Goal: Participate in discussion: Engage in conversation with other users on a specific topic

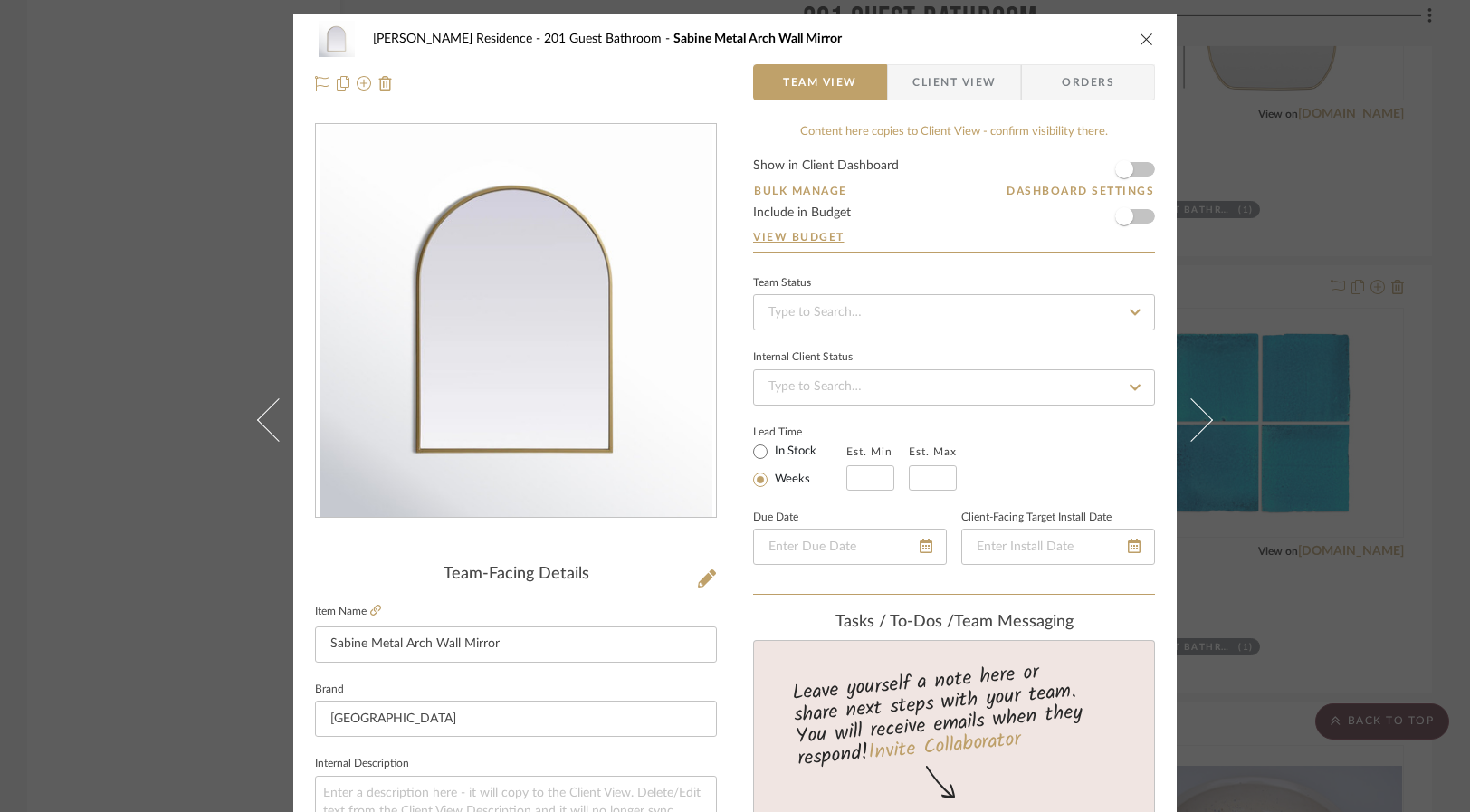
click at [123, 408] on div "[PERSON_NAME] Residence 201 Guest Bathroom Sabine Metal Arch Wall Mirror Team V…" at bounding box center [735, 406] width 1470 height 812
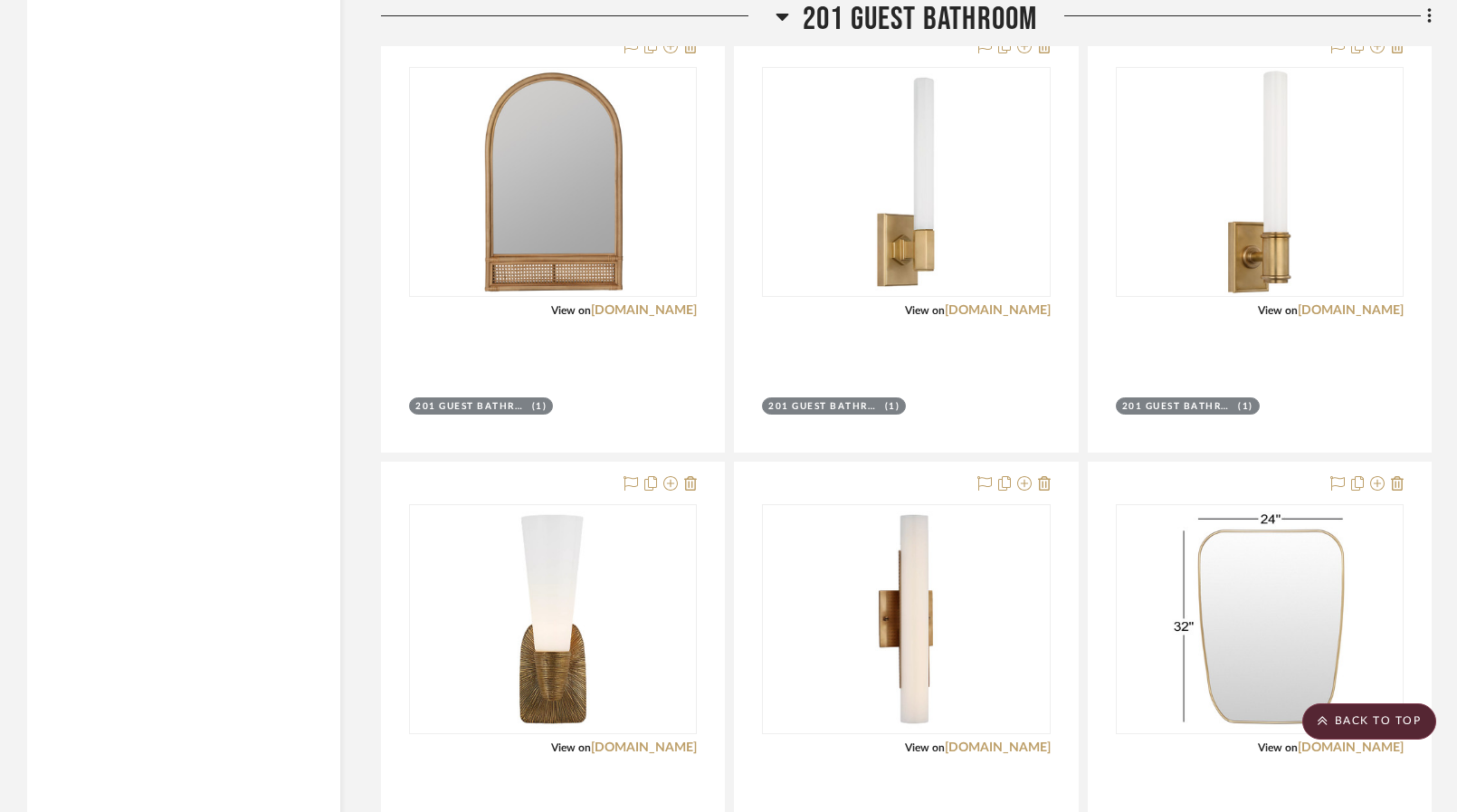
scroll to position [12218, 0]
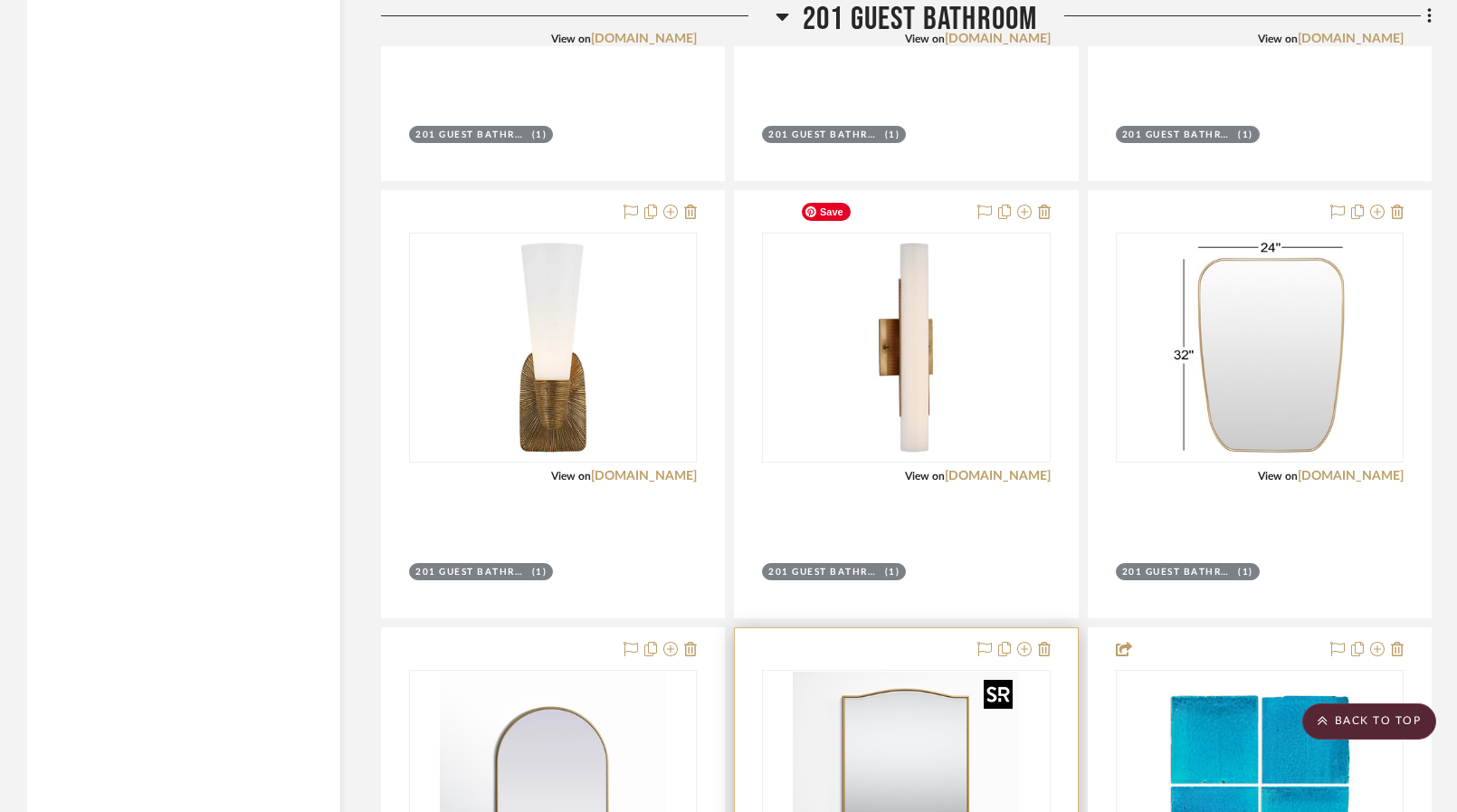
click at [848, 365] on img "0" at bounding box center [906, 347] width 226 height 226
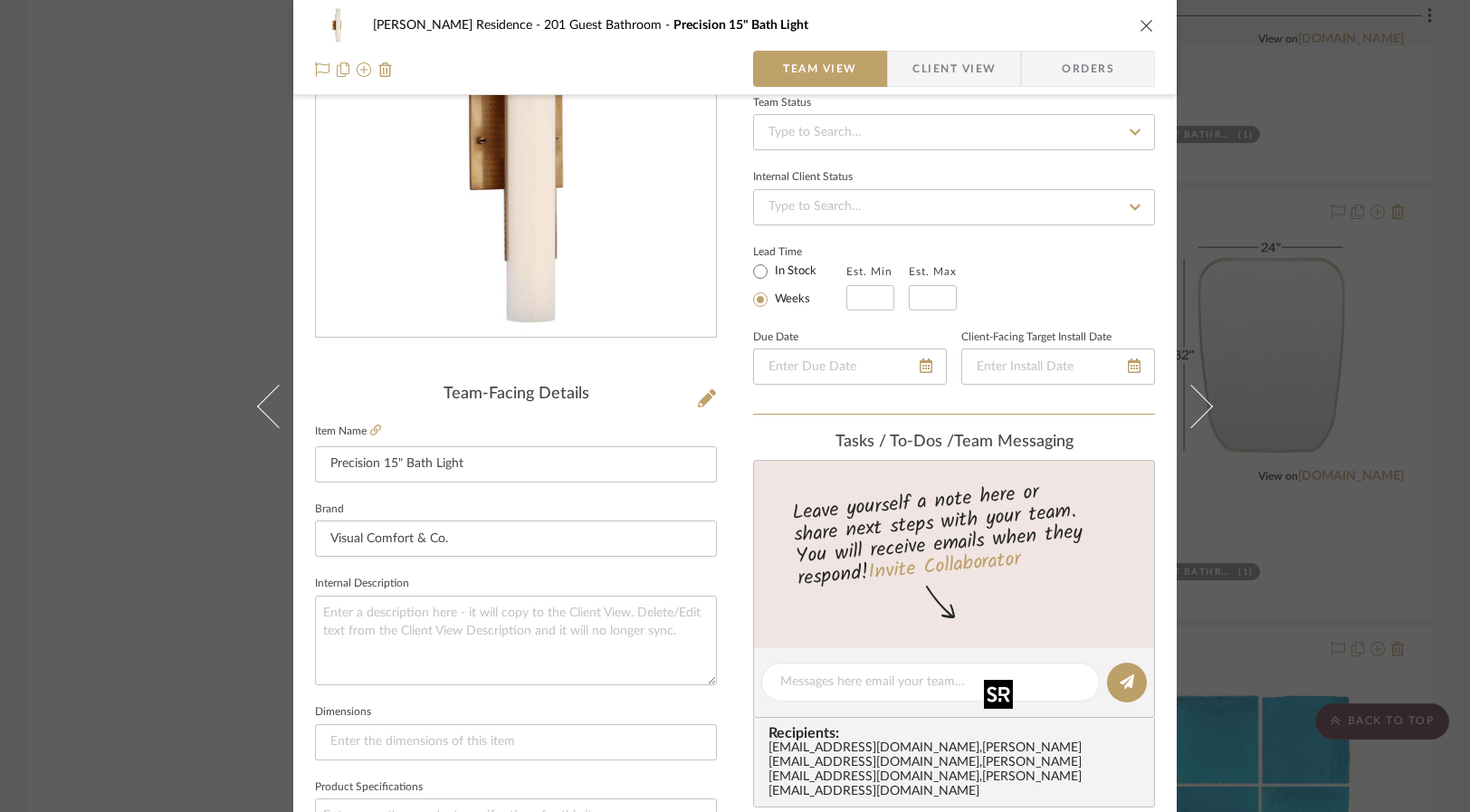
scroll to position [181, 0]
click at [372, 429] on icon at bounding box center [375, 429] width 11 height 11
click at [119, 498] on div "[PERSON_NAME] Residence 201 Guest Bathroom Precision 15" Bath Light Team View C…" at bounding box center [735, 406] width 1470 height 812
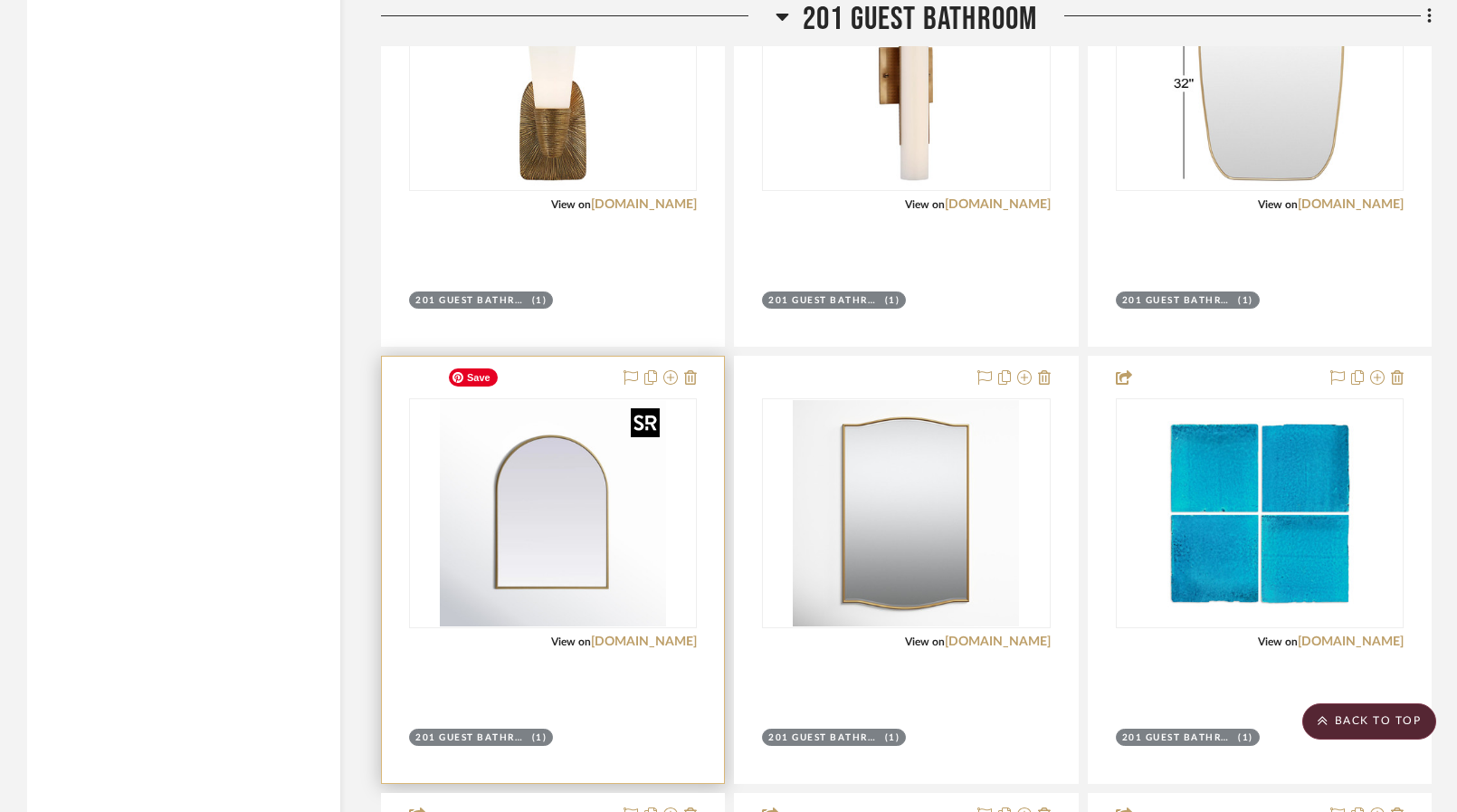
scroll to position [11855, 0]
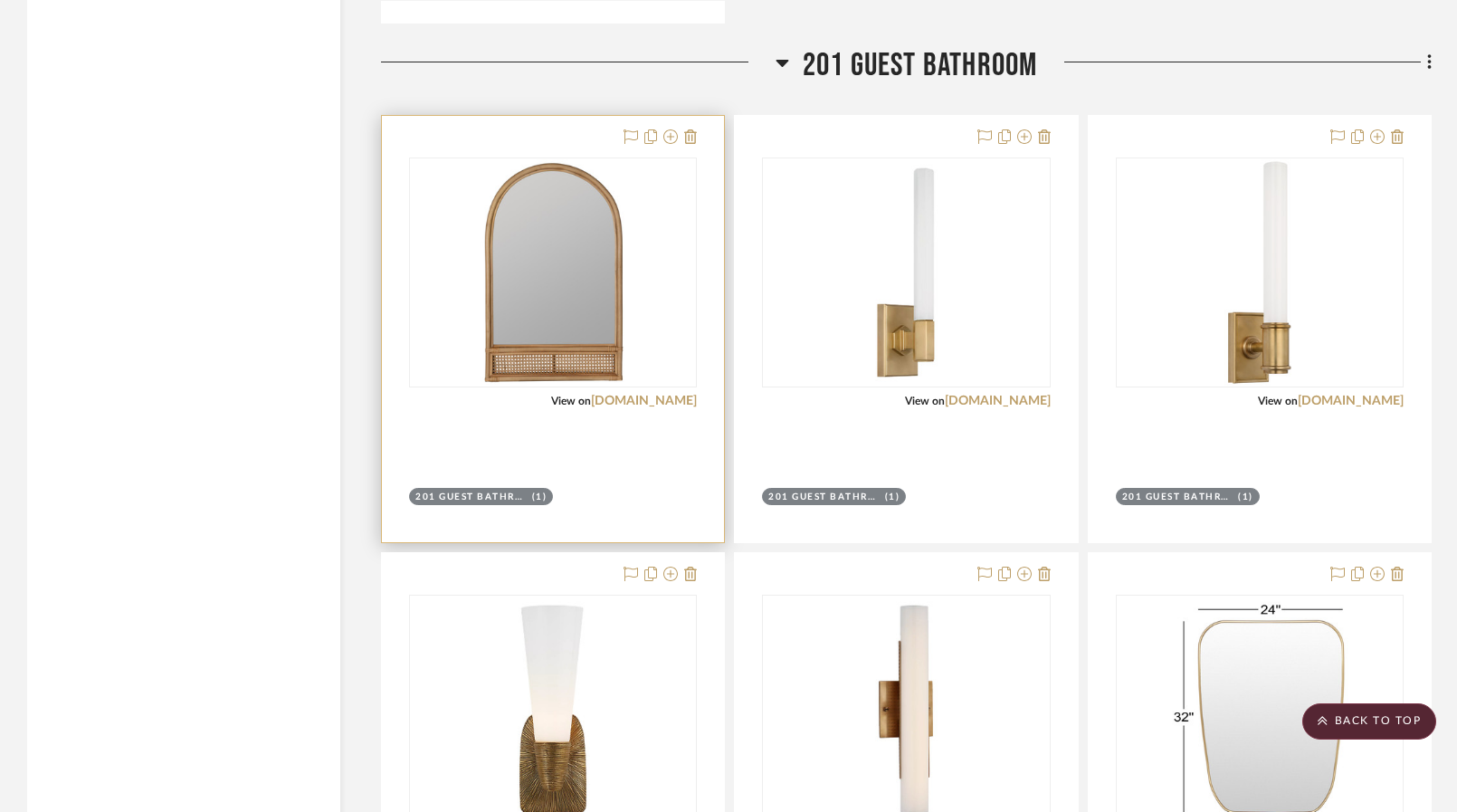
click at [598, 428] on div at bounding box center [553, 328] width 342 height 426
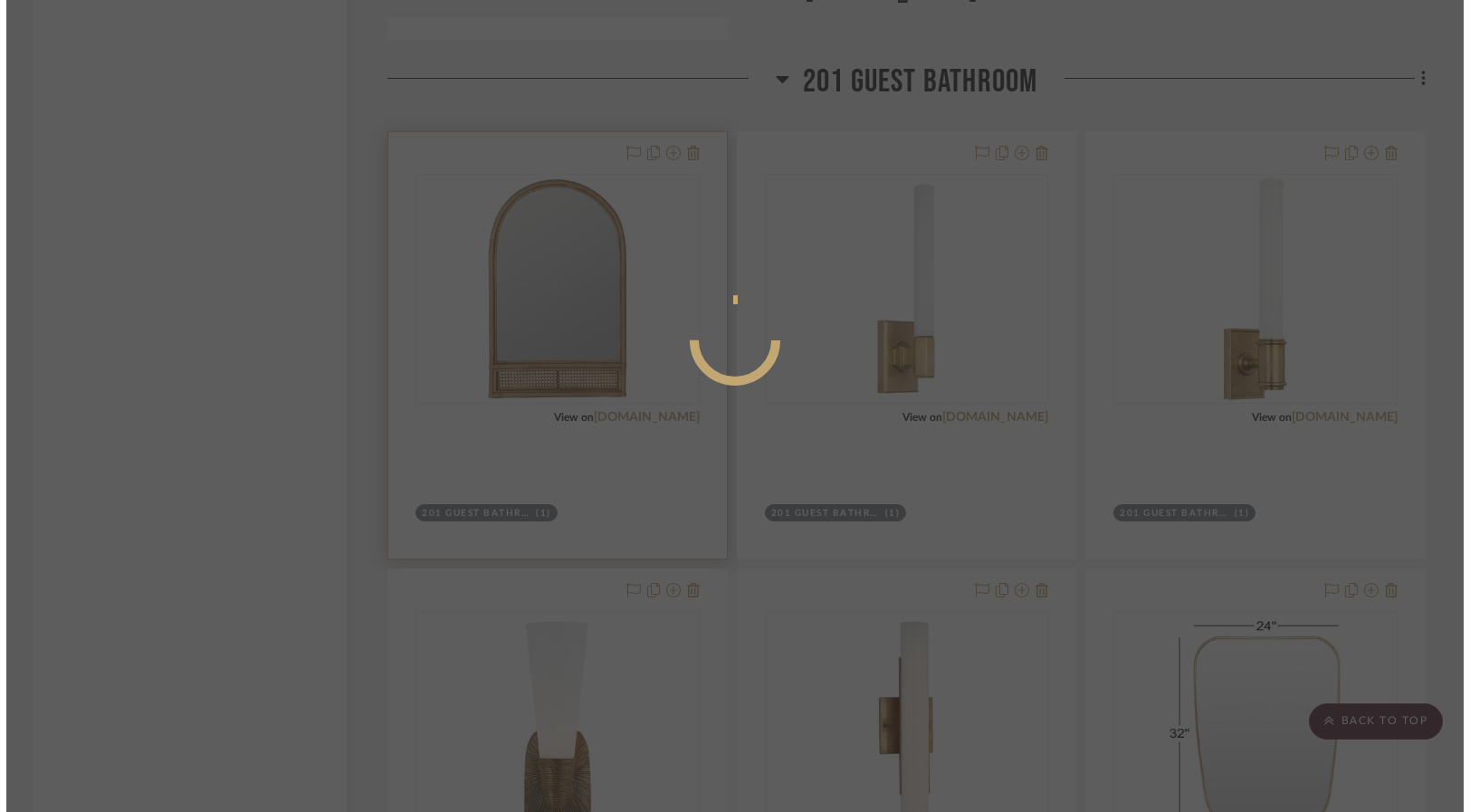
scroll to position [0, 0]
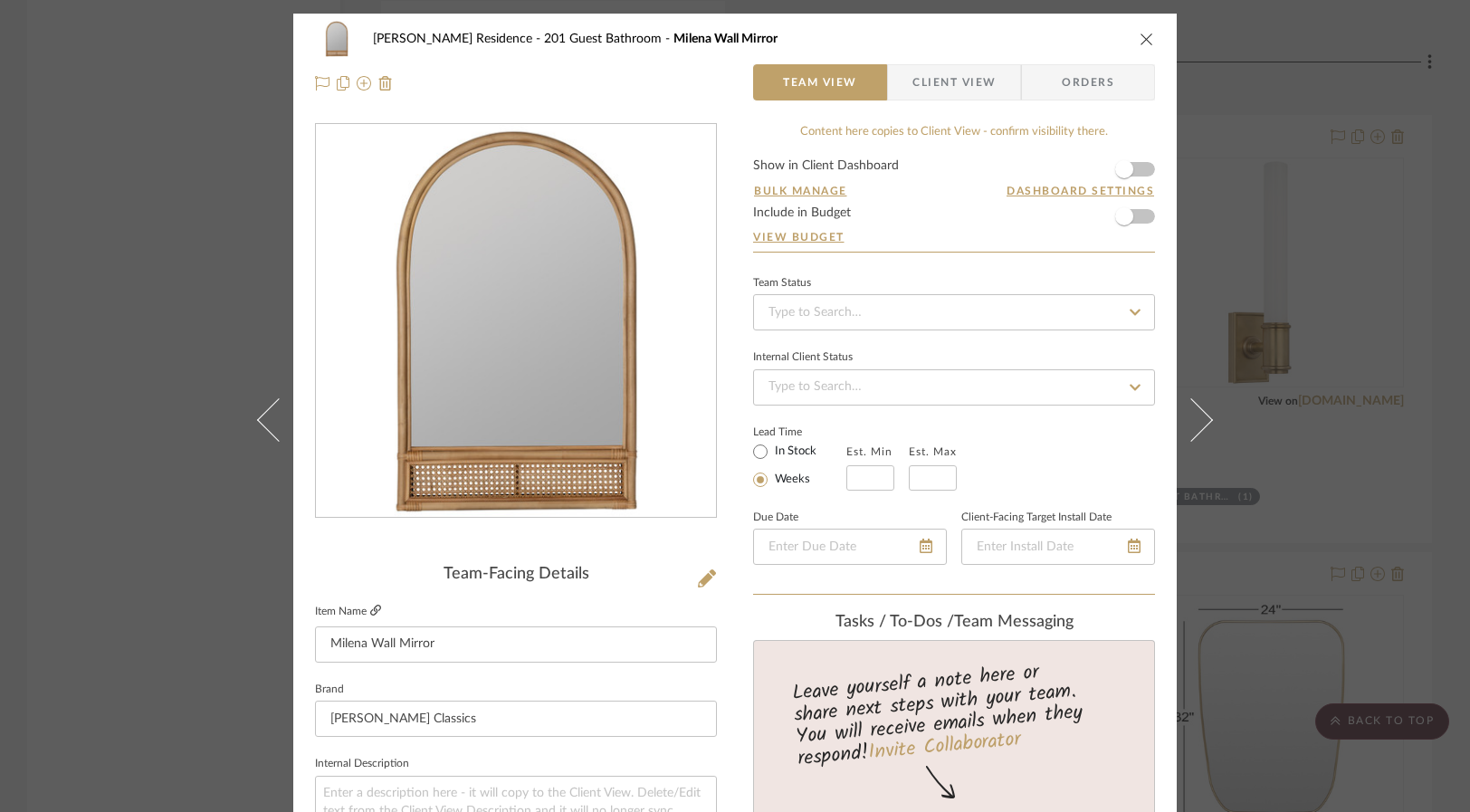
click at [371, 610] on icon at bounding box center [375, 609] width 11 height 11
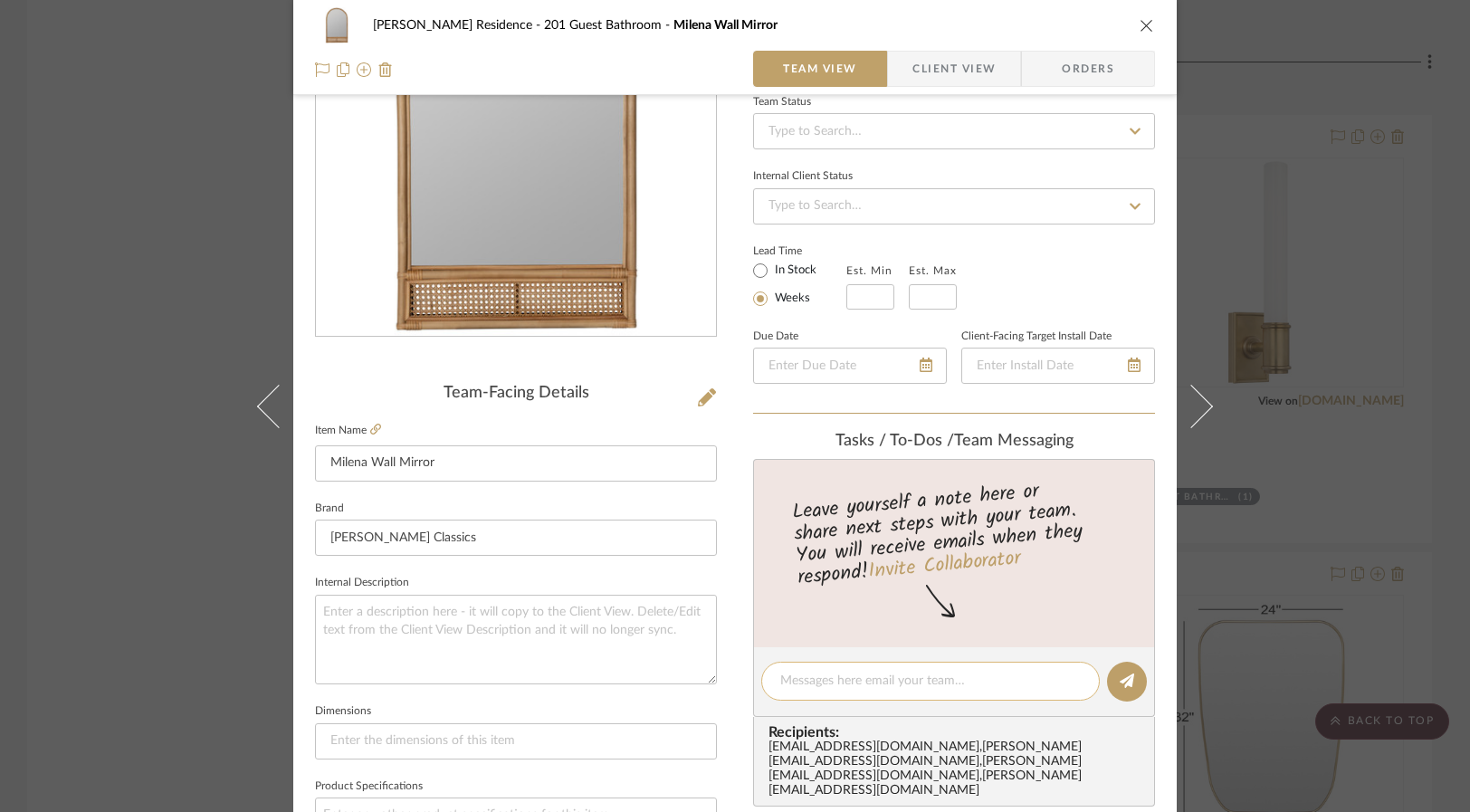
click at [858, 676] on textarea at bounding box center [931, 681] width 300 height 19
type textarea "This one is too tall for the space"
click at [1124, 675] on icon at bounding box center [1126, 681] width 15 height 15
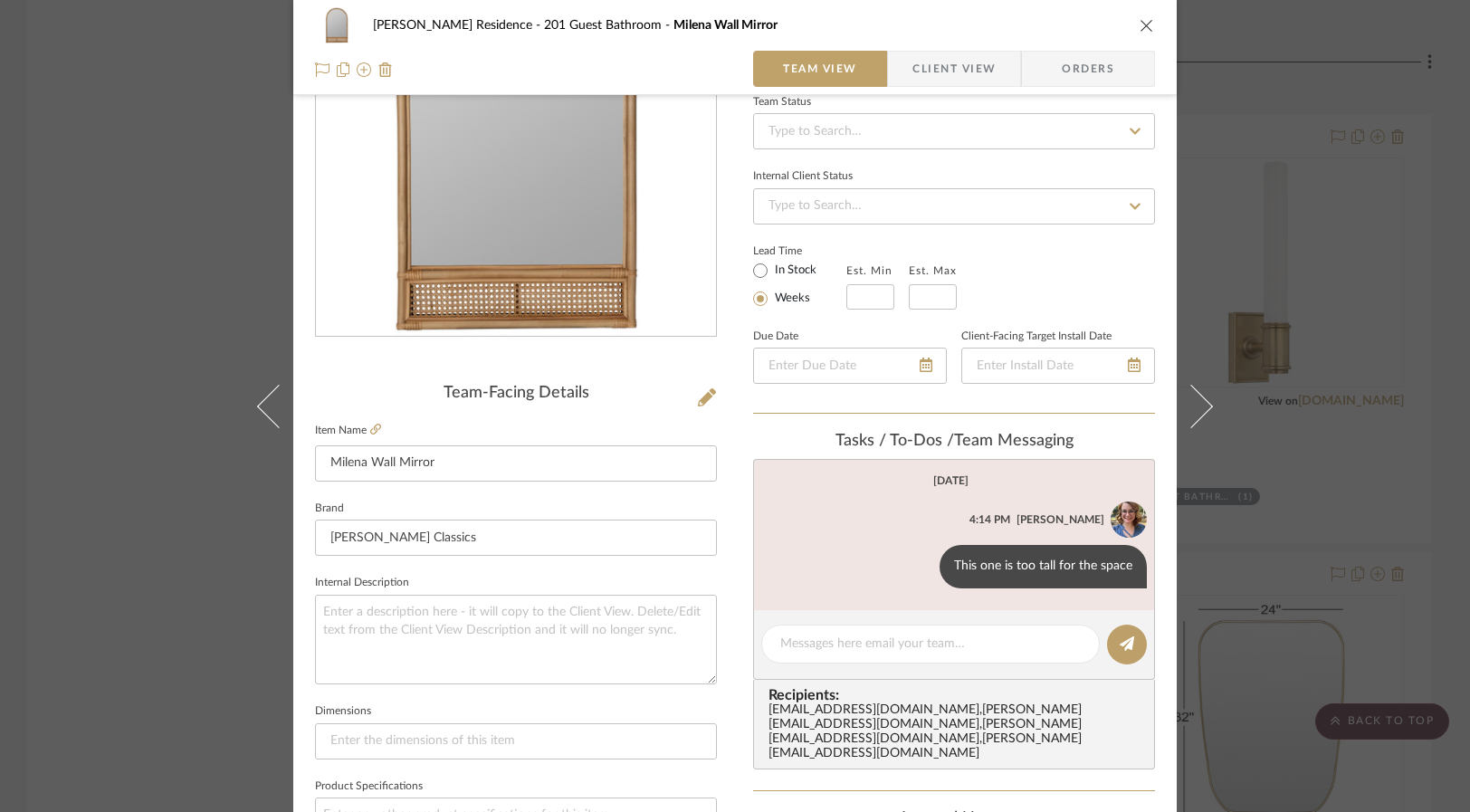
scroll to position [0, 0]
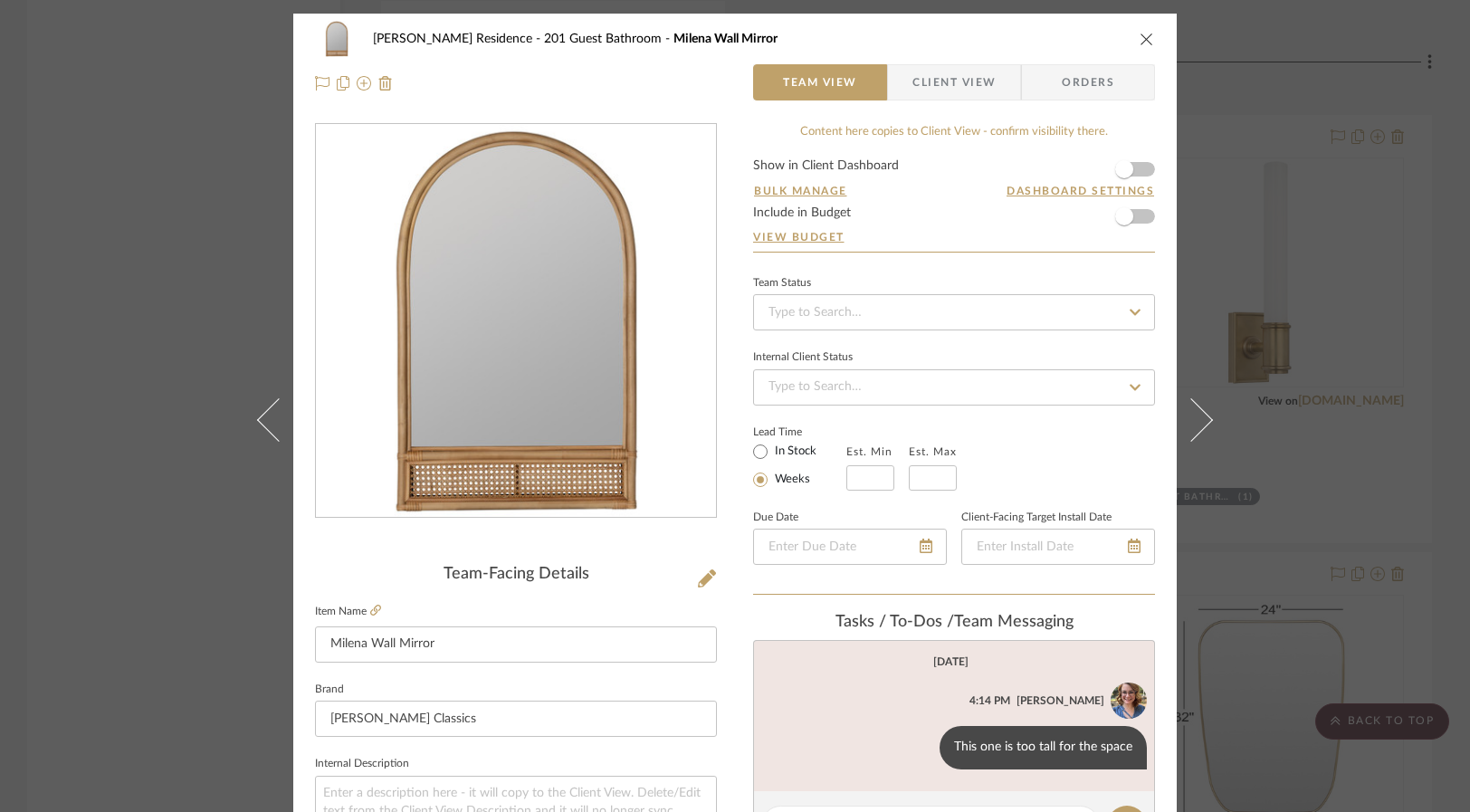
click at [92, 356] on div "[PERSON_NAME] Residence 201 Guest Bathroom Milena Wall Mirror Team View Client …" at bounding box center [735, 406] width 1470 height 812
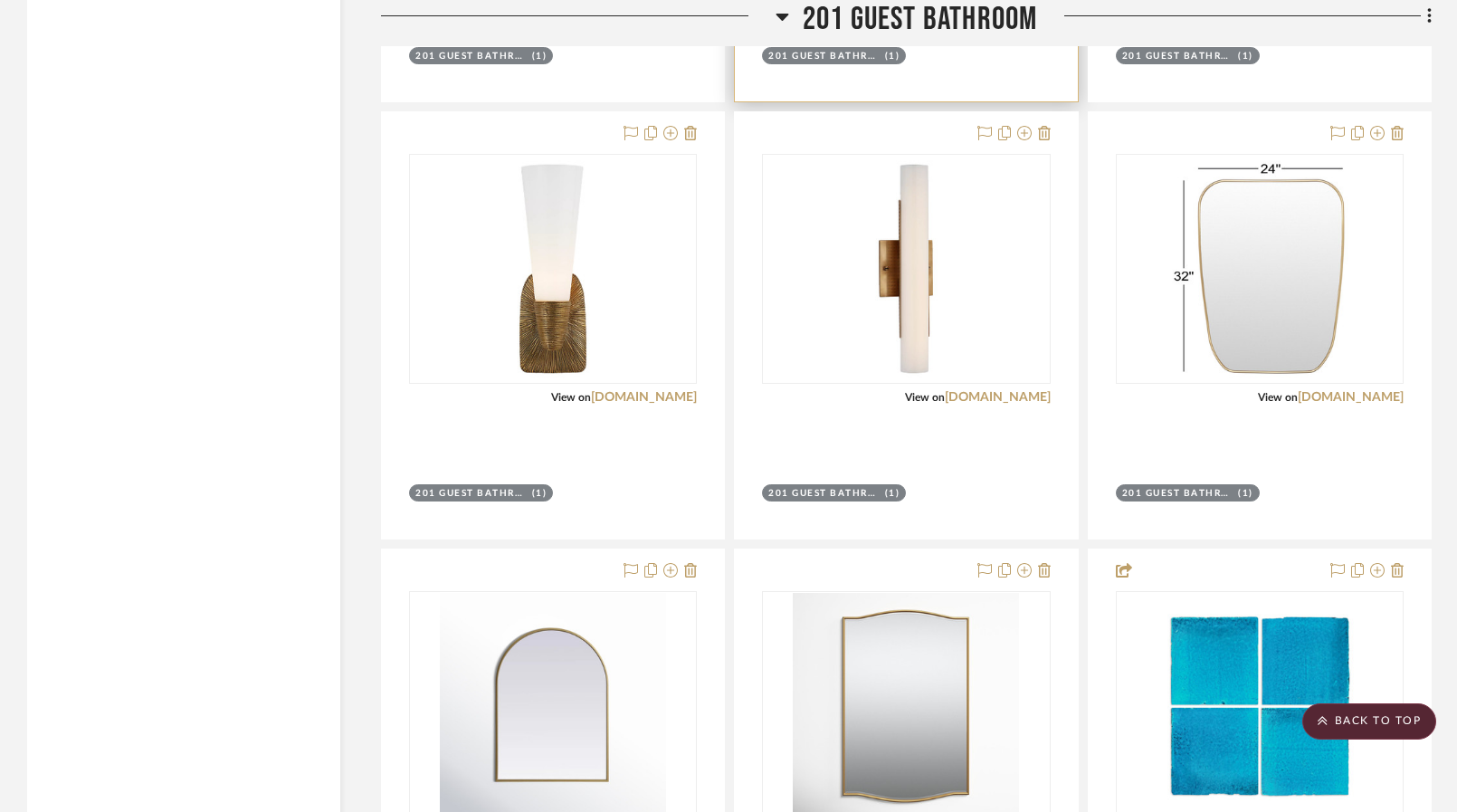
scroll to position [12307, 0]
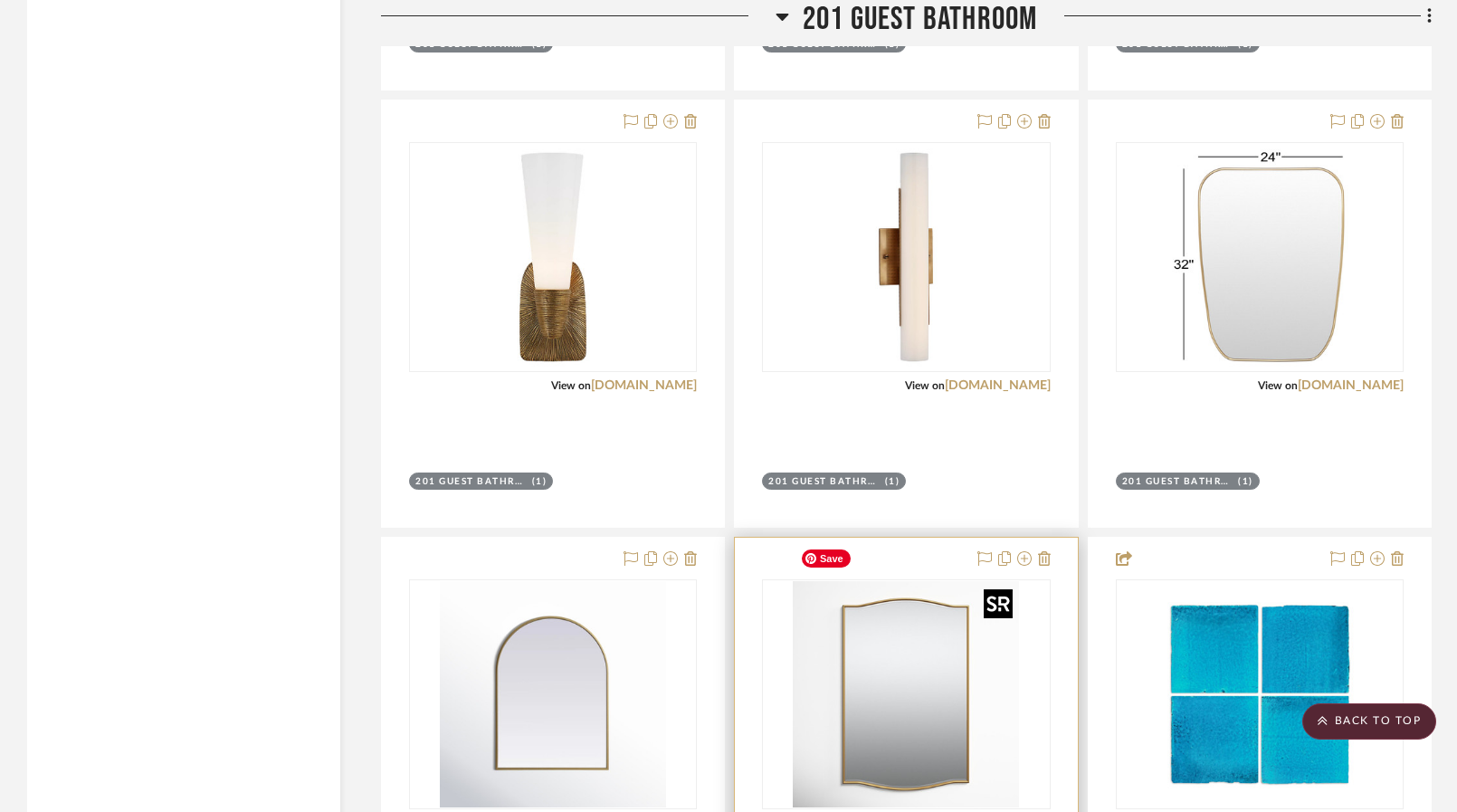
click at [941, 662] on img "0" at bounding box center [906, 693] width 226 height 226
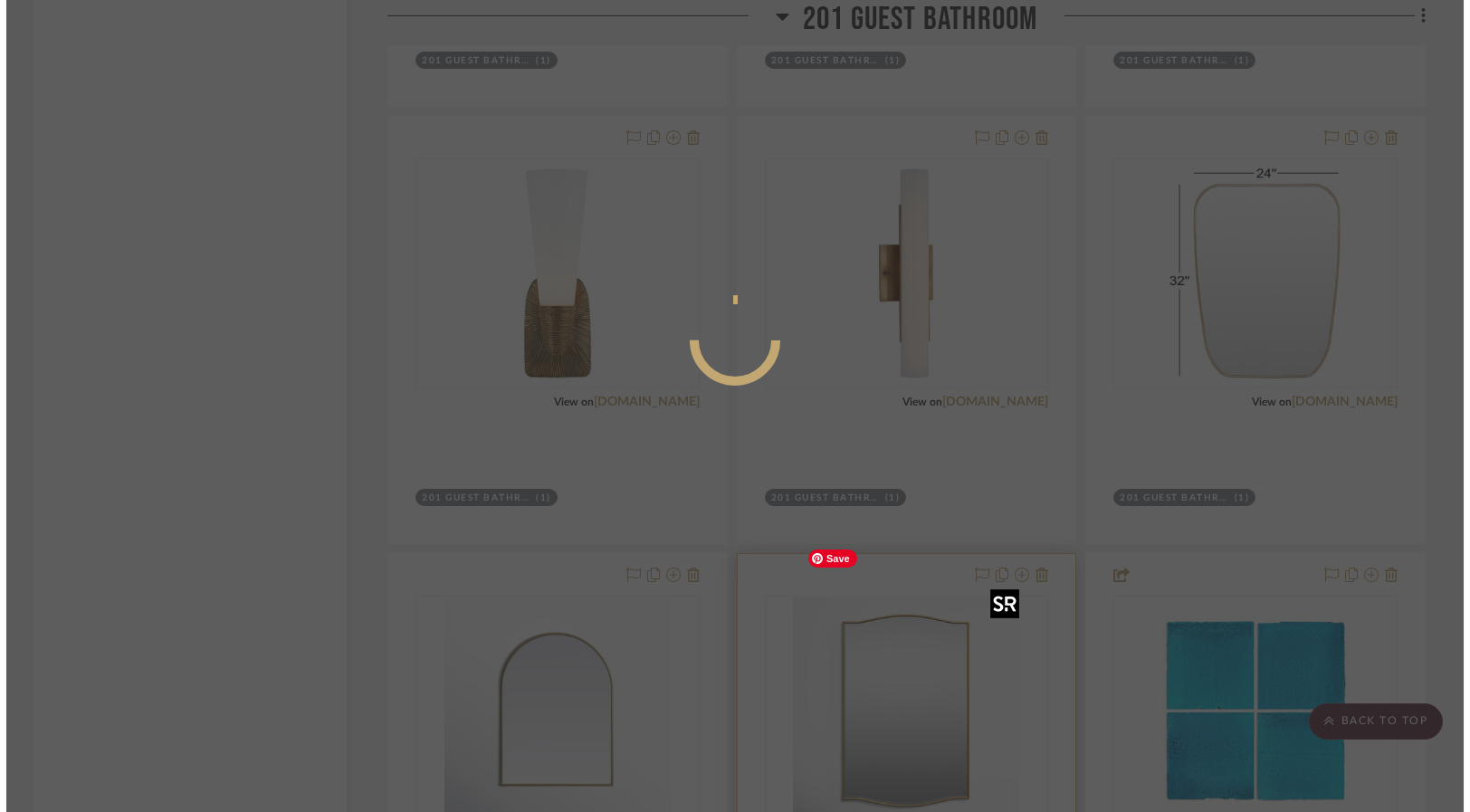
scroll to position [0, 0]
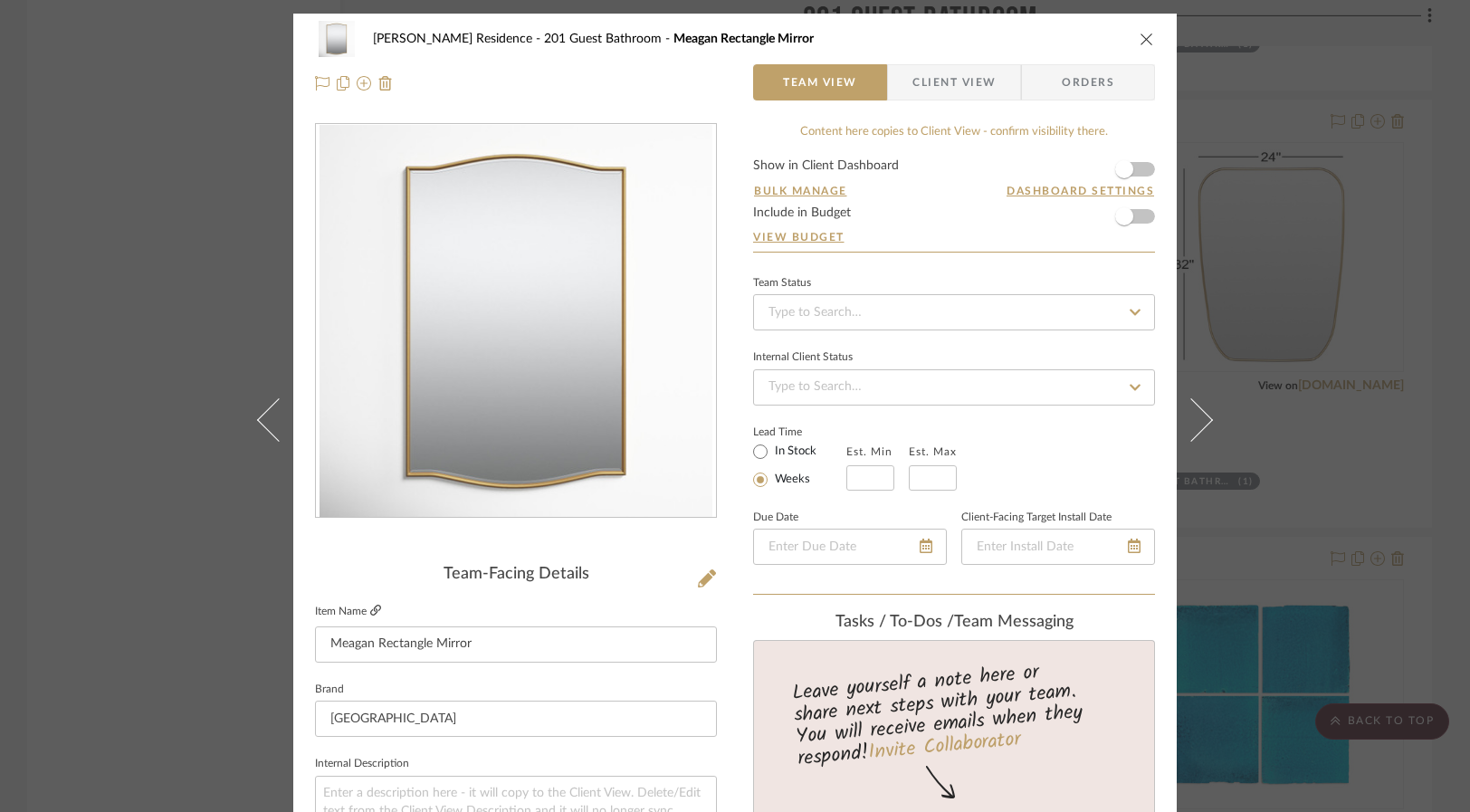
click at [370, 609] on icon at bounding box center [375, 609] width 11 height 11
click at [163, 337] on div "[PERSON_NAME] Residence 201 Guest Bathroom Meagan Rectangle Mirror Team View Cl…" at bounding box center [735, 406] width 1470 height 812
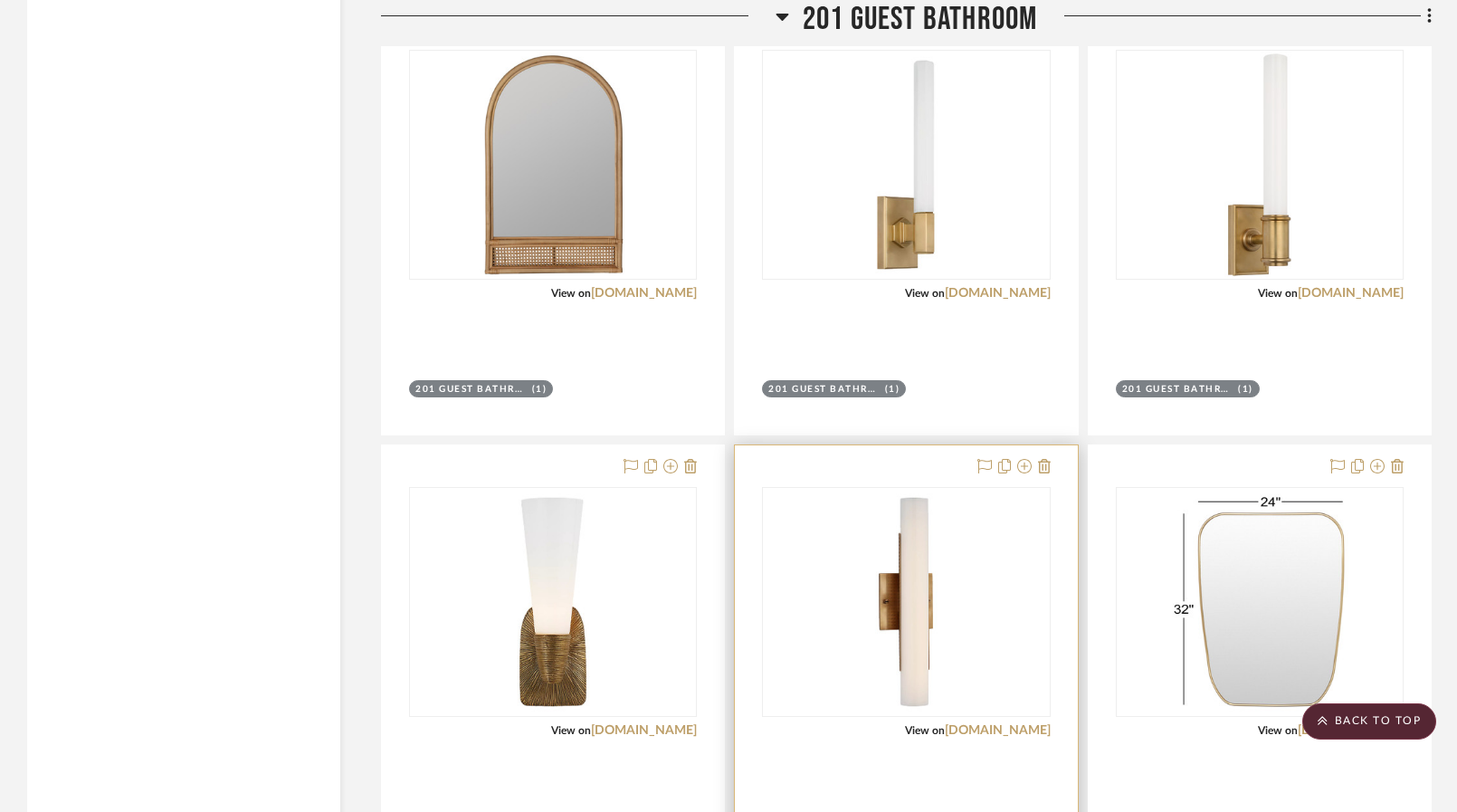
scroll to position [11946, 0]
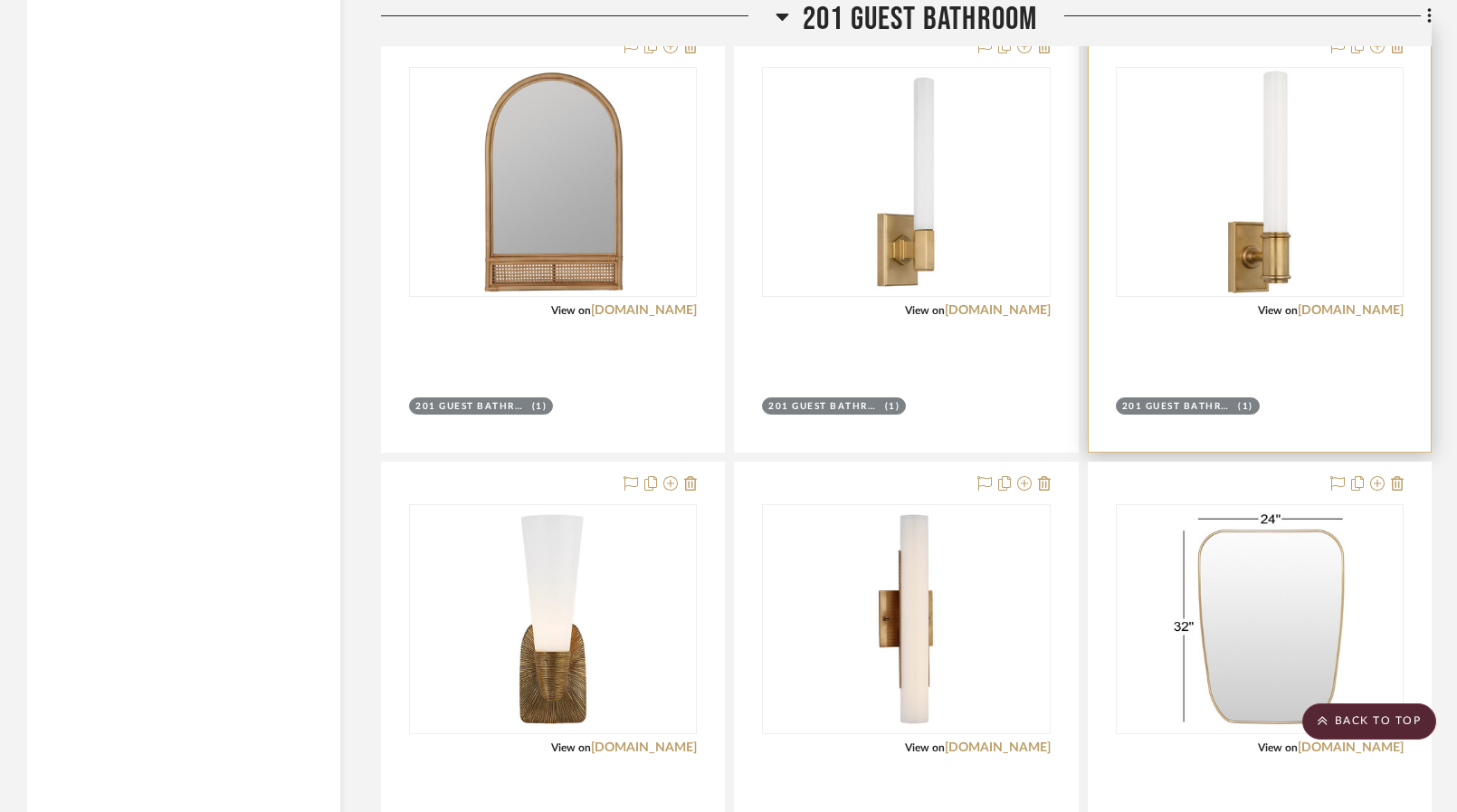
click at [1350, 313] on div at bounding box center [1259, 238] width 342 height 426
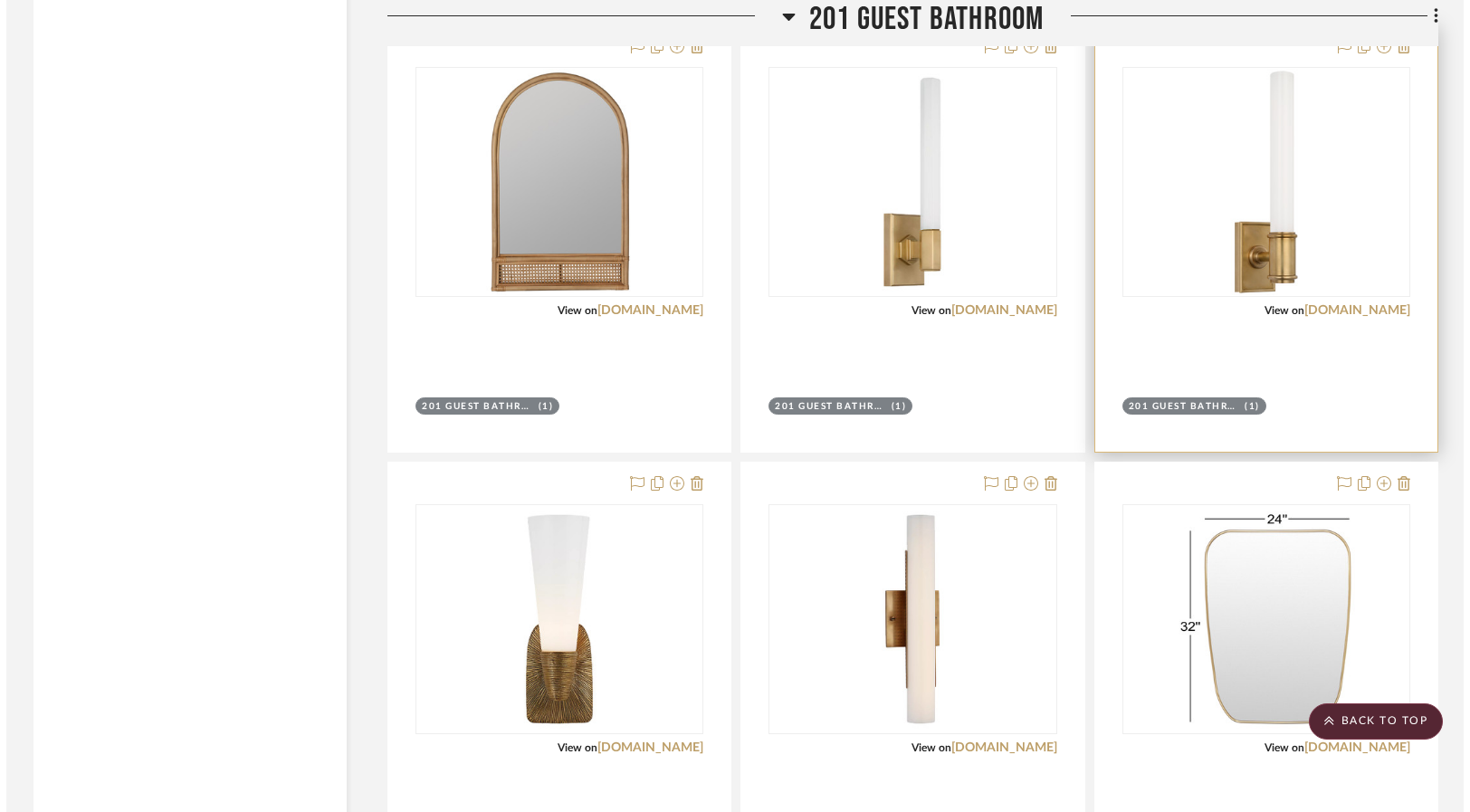
scroll to position [0, 0]
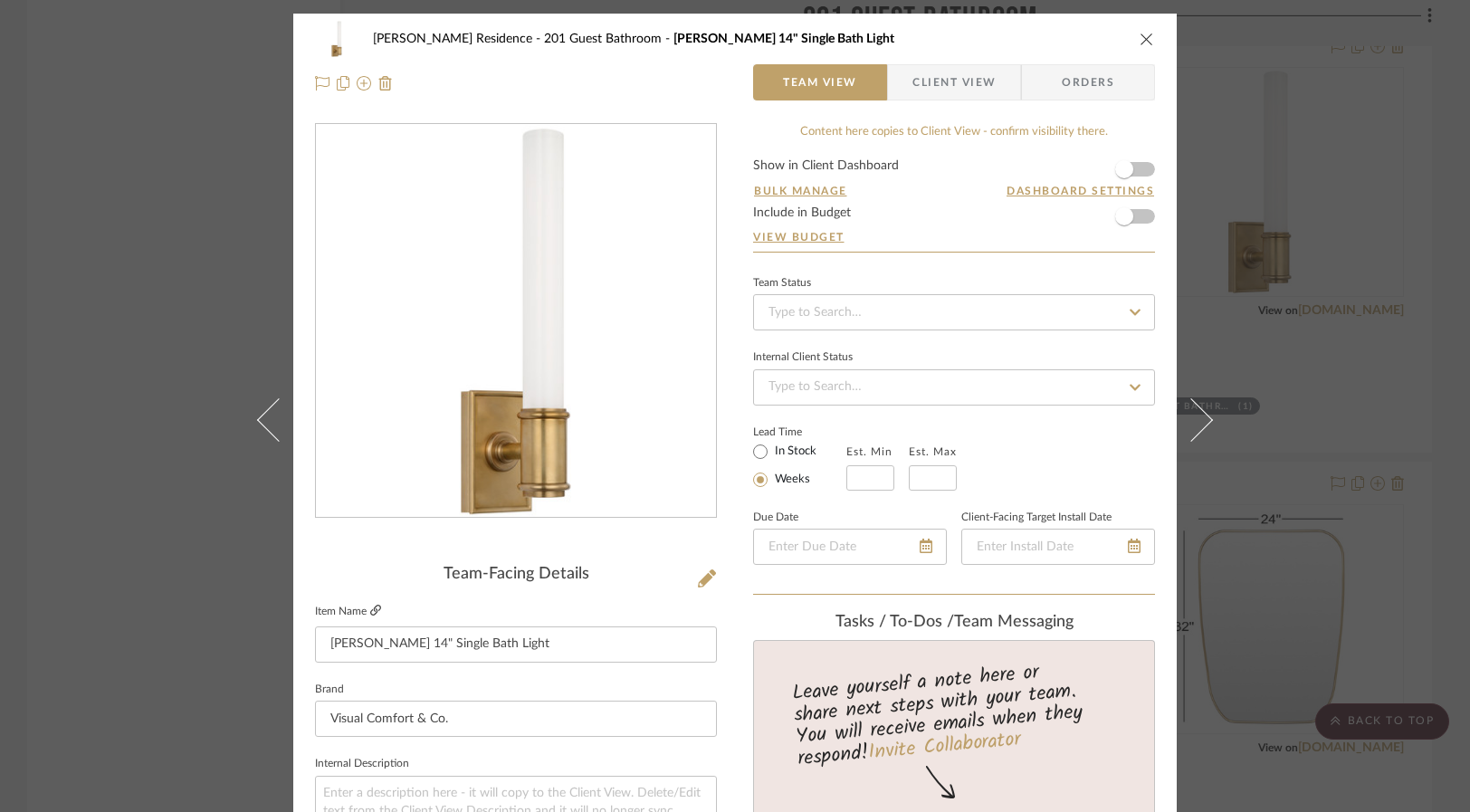
click at [370, 609] on icon at bounding box center [375, 609] width 11 height 11
click at [174, 507] on div "[PERSON_NAME] Residence 201 Guest Bathroom [PERSON_NAME] 14" Single Bath Light …" at bounding box center [735, 406] width 1470 height 812
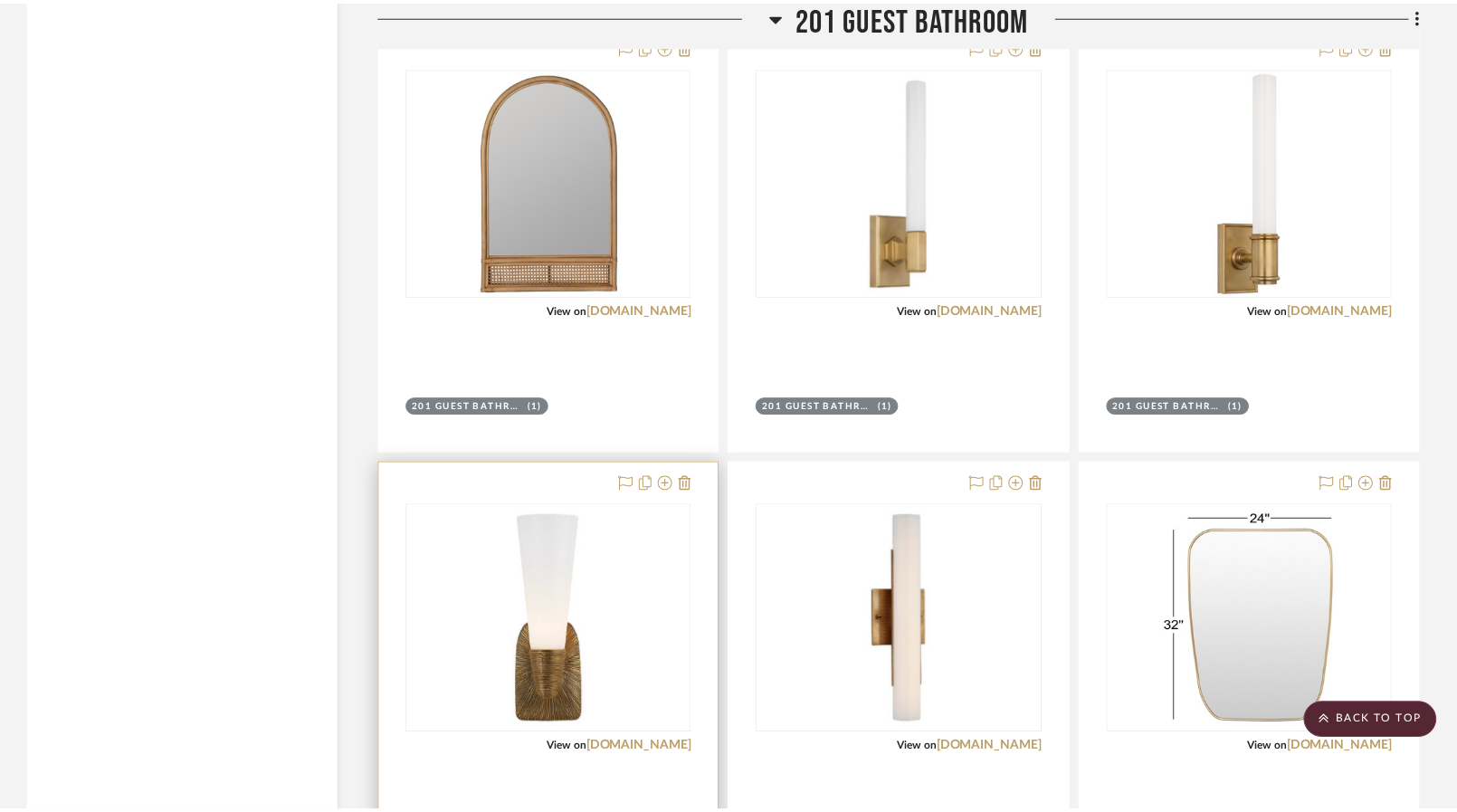
scroll to position [11946, 0]
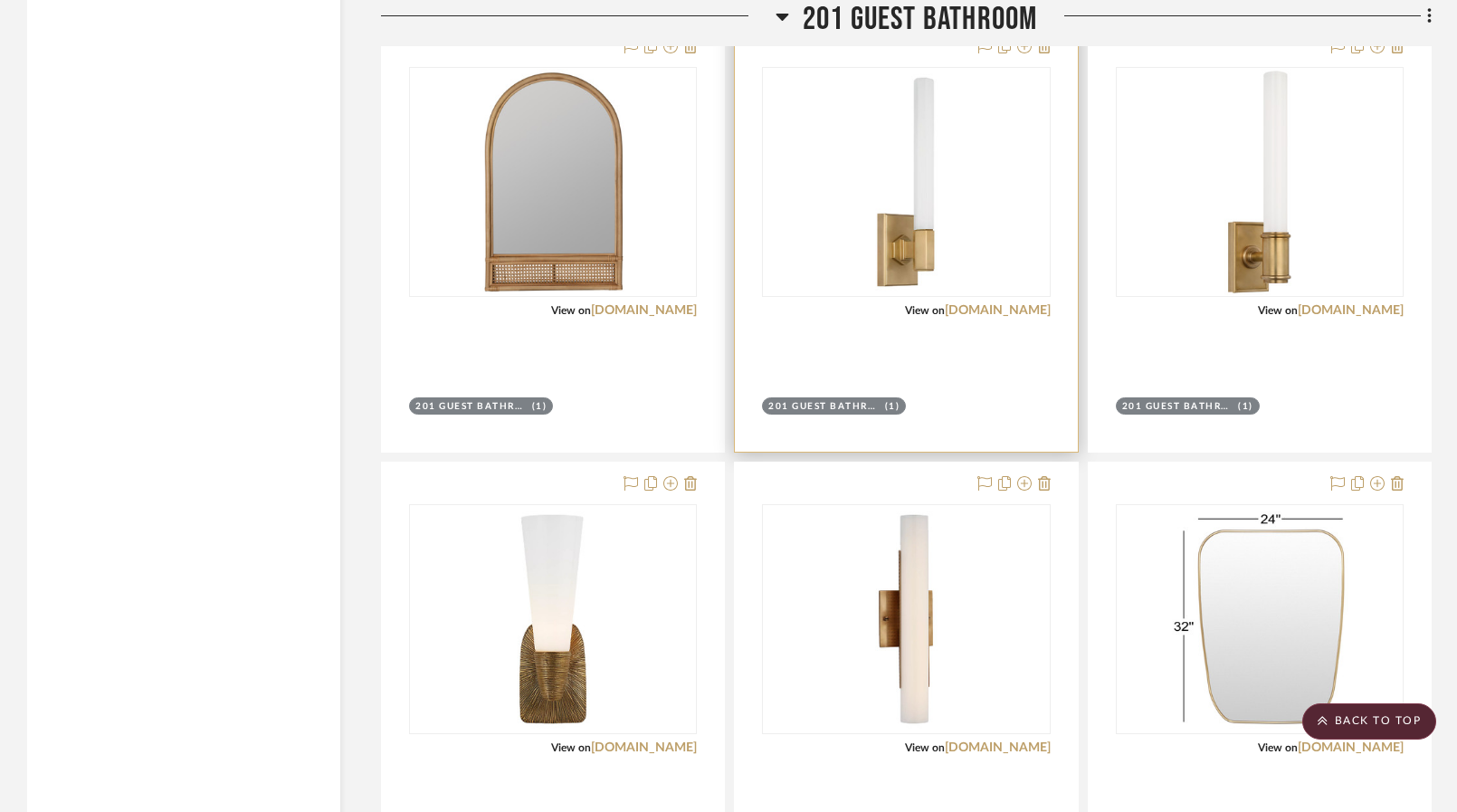
click at [900, 303] on div at bounding box center [906, 238] width 342 height 426
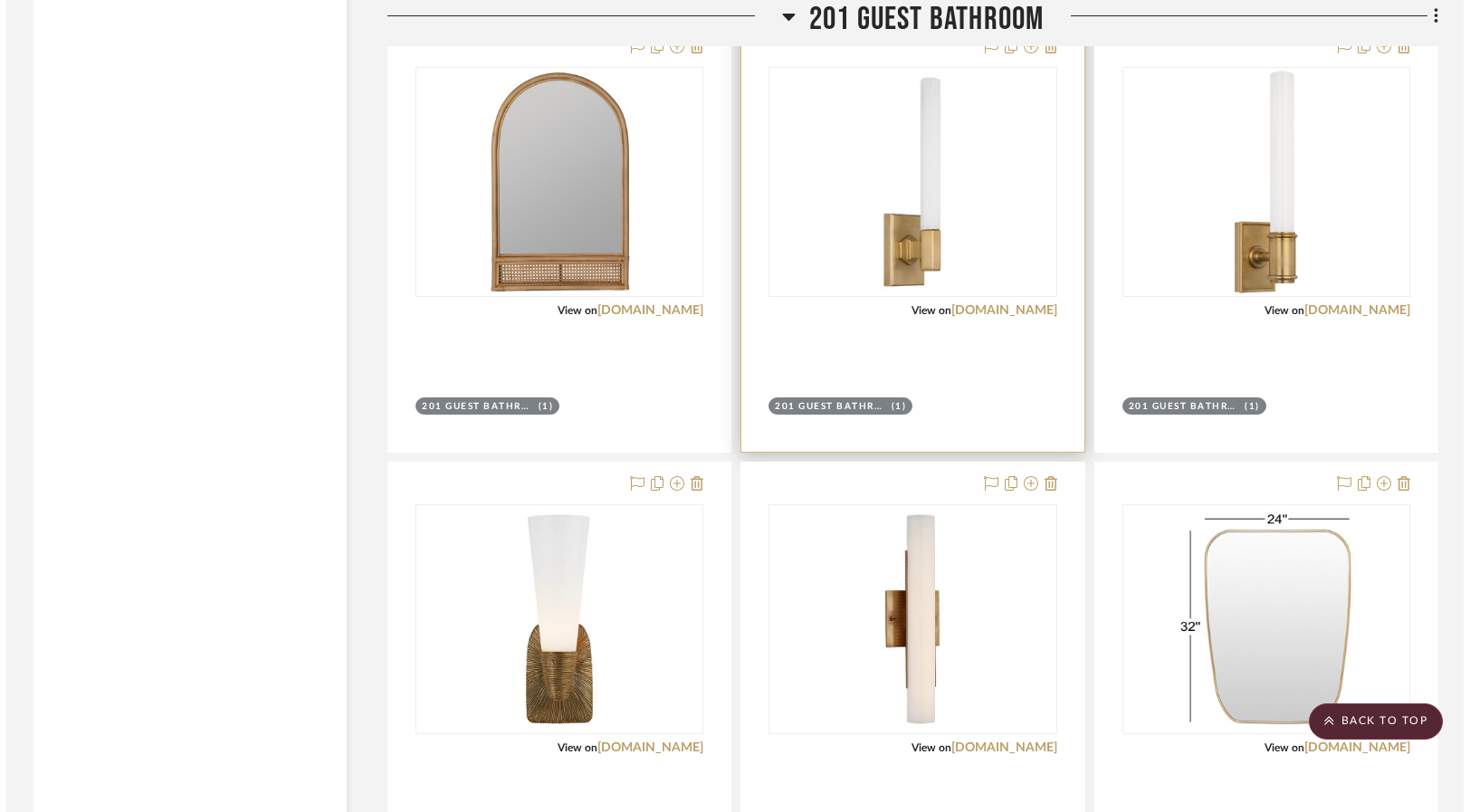
scroll to position [0, 0]
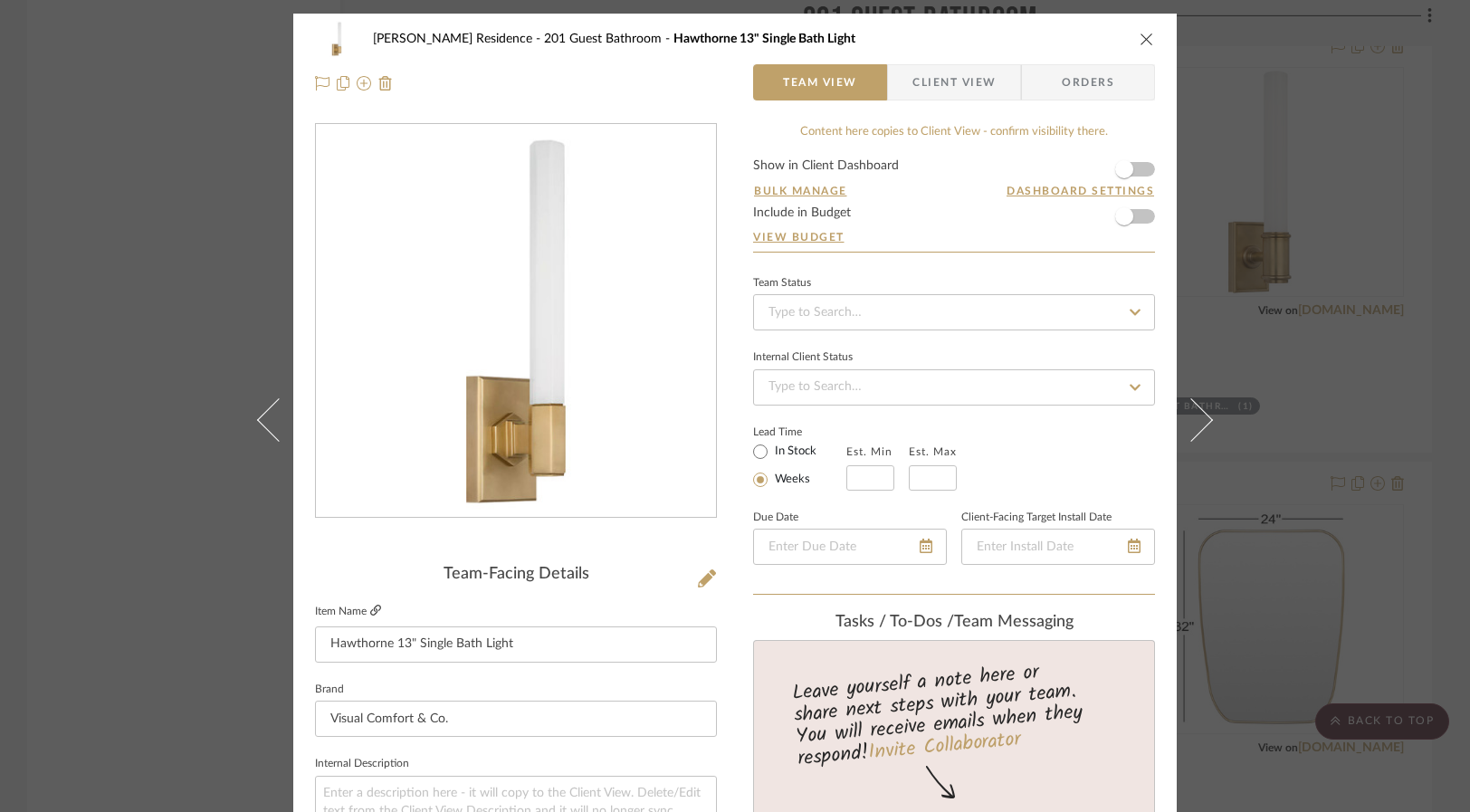
click at [370, 609] on icon at bounding box center [375, 609] width 11 height 11
click at [128, 500] on div "[PERSON_NAME] Residence 201 Guest Bathroom [GEOGRAPHIC_DATA] 13" Single Bath Li…" at bounding box center [735, 406] width 1470 height 812
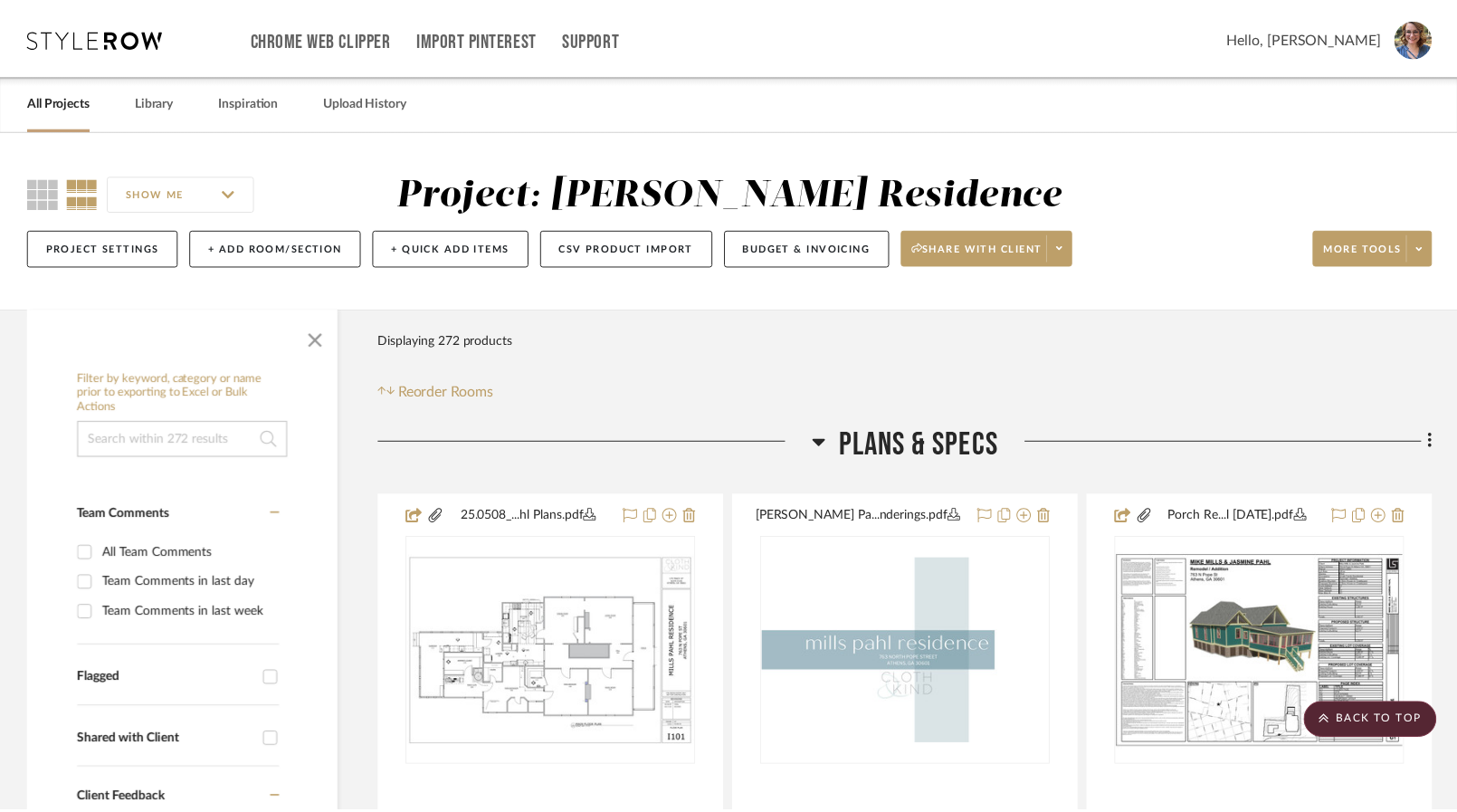
scroll to position [11946, 0]
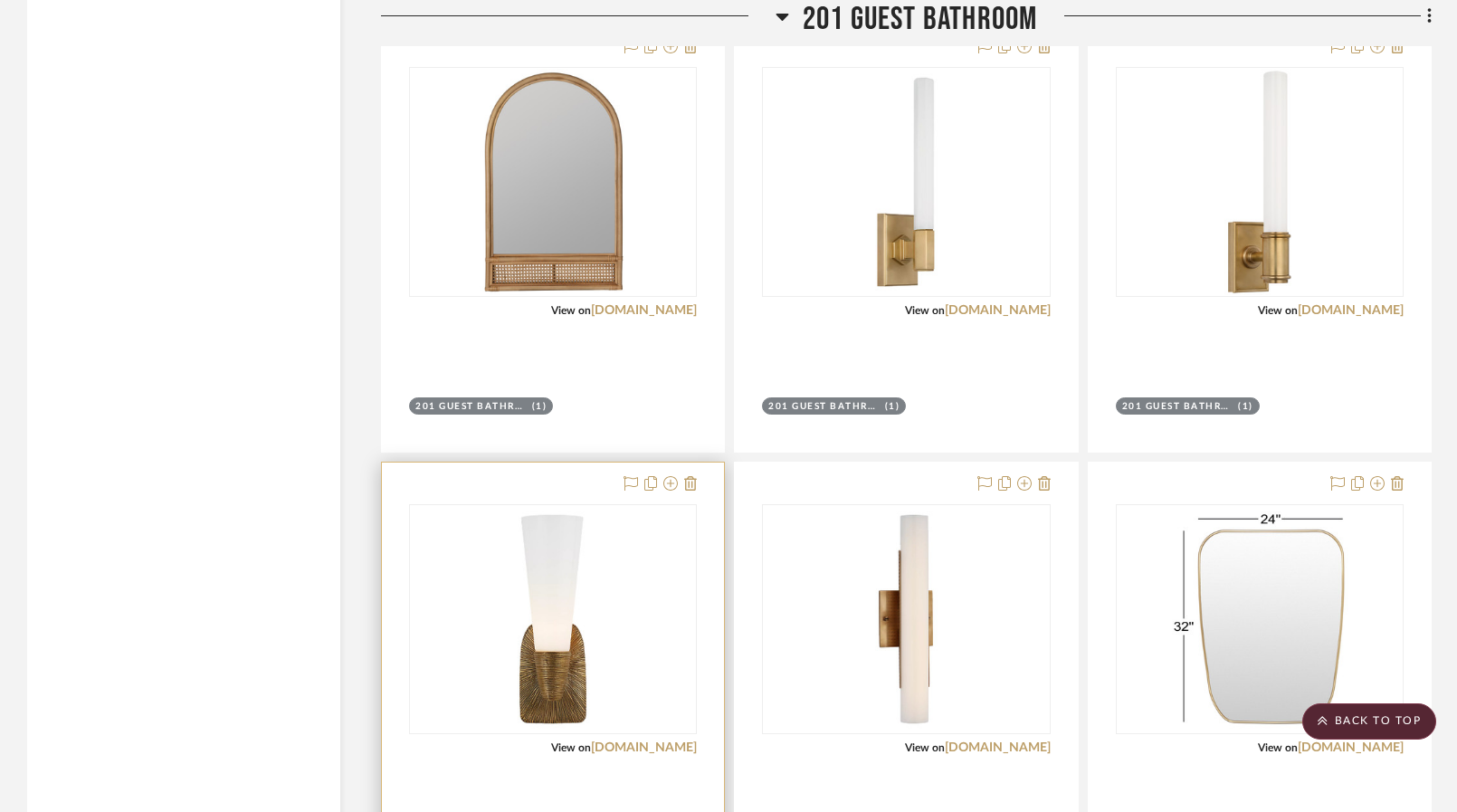
click at [497, 736] on div at bounding box center [553, 675] width 342 height 426
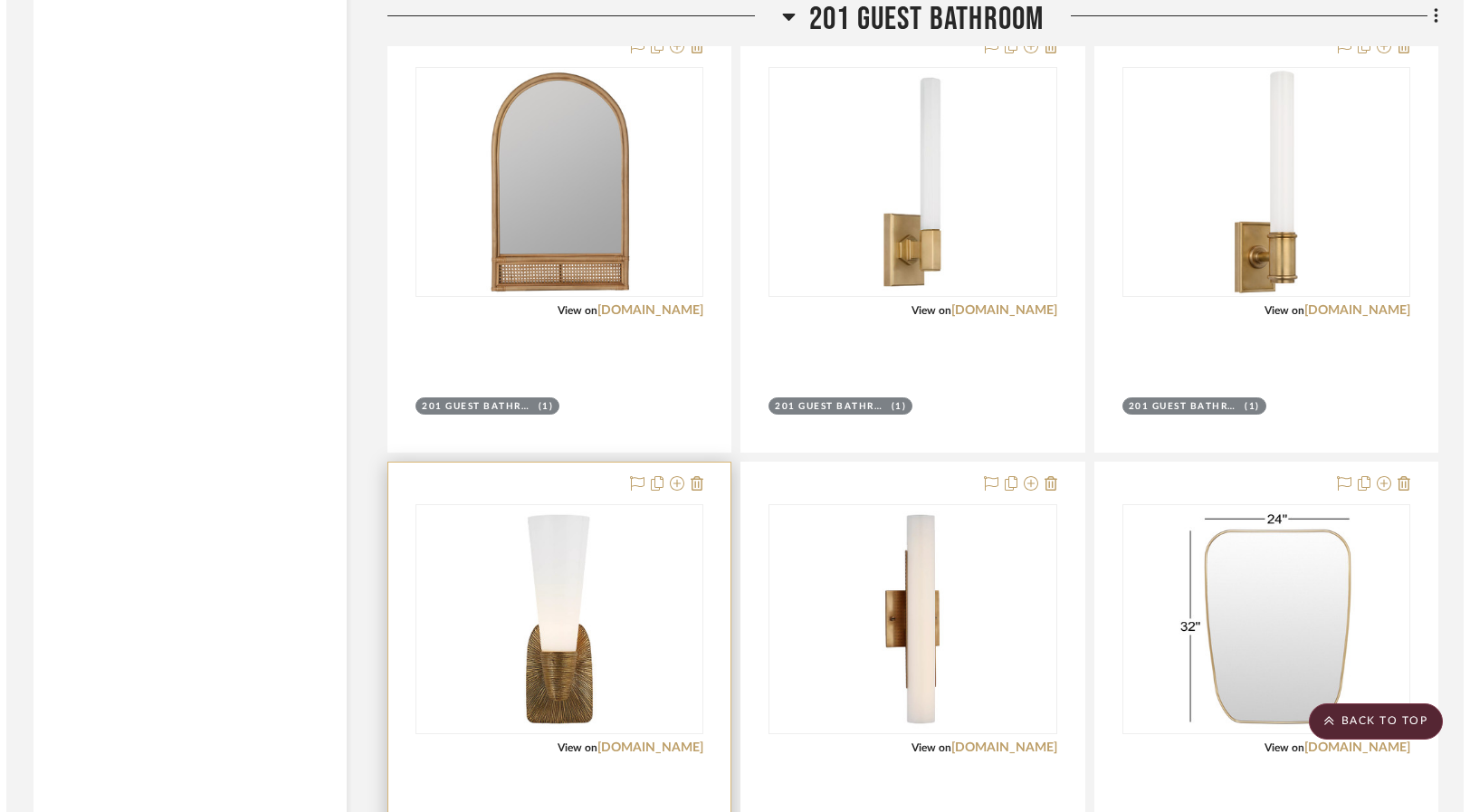
scroll to position [0, 0]
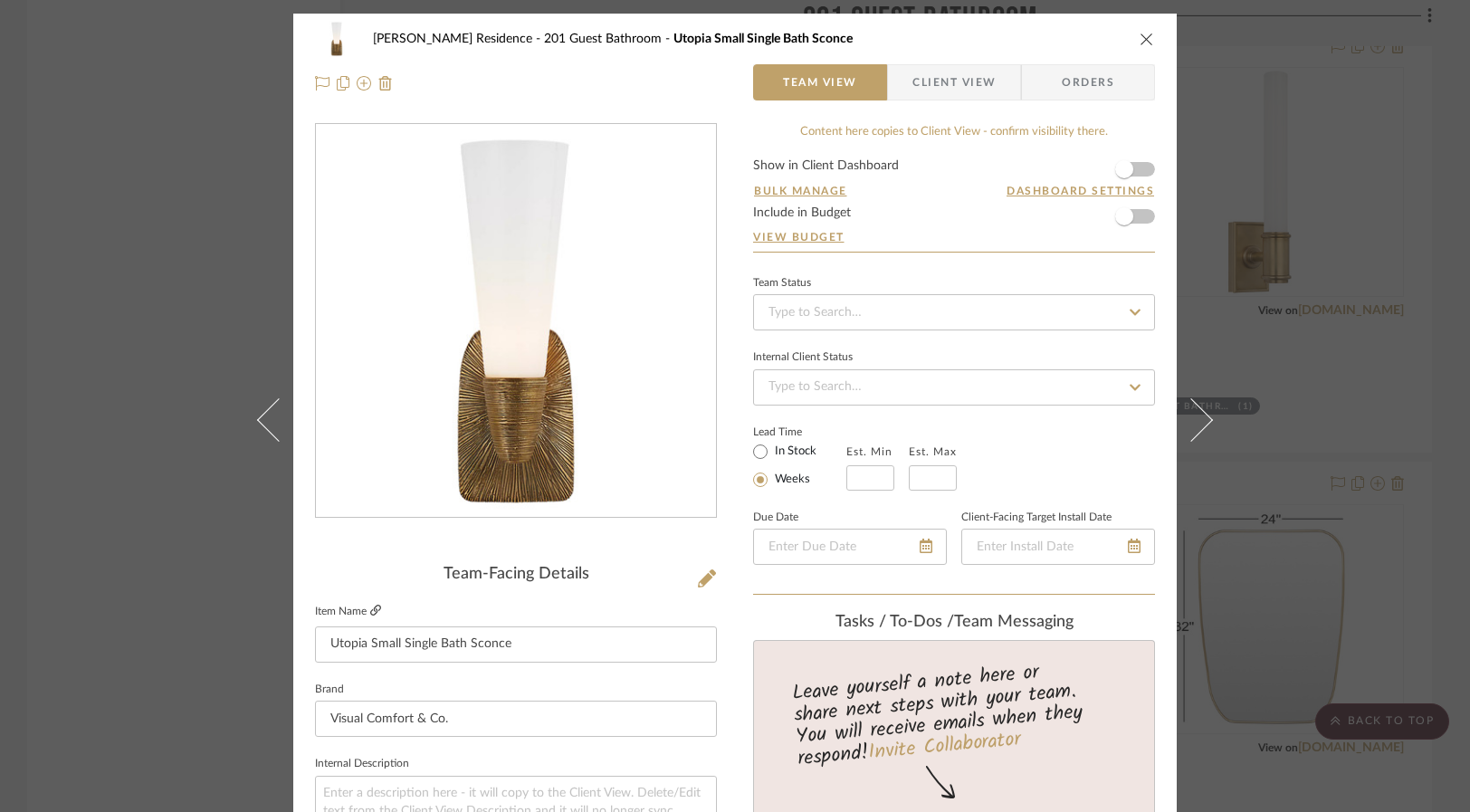
click at [370, 608] on icon at bounding box center [375, 609] width 11 height 11
